Goal: Transaction & Acquisition: Purchase product/service

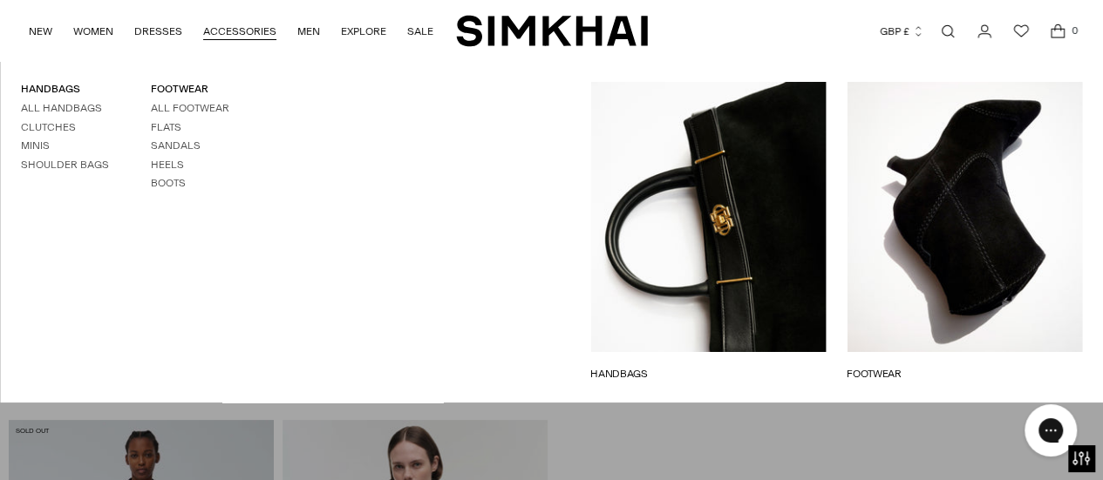
scroll to position [3218, 0]
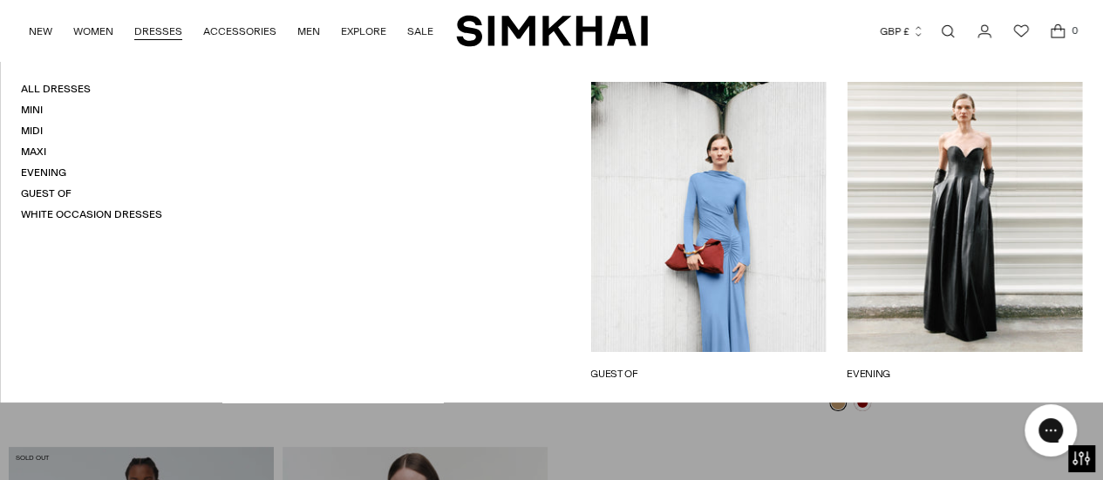
click at [156, 34] on link "DRESSES" at bounding box center [158, 31] width 48 height 38
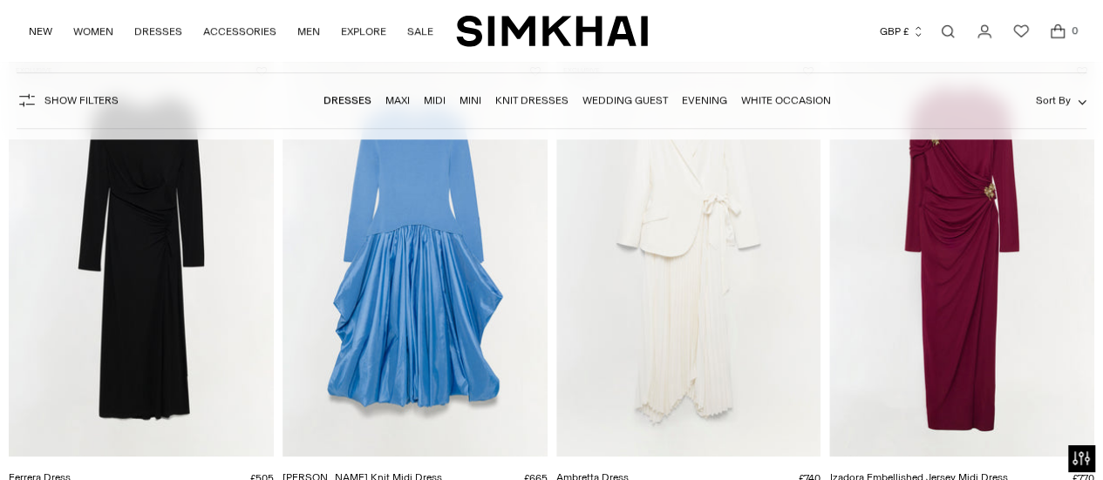
scroll to position [1086, 0]
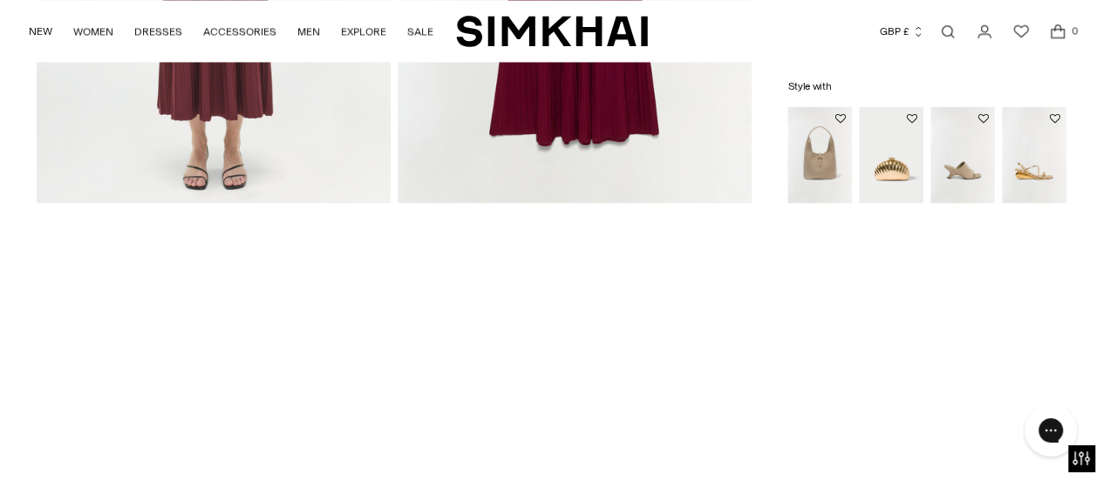
scroll to position [1559, 0]
